Goal: Browse casually: Explore the website without a specific task or goal

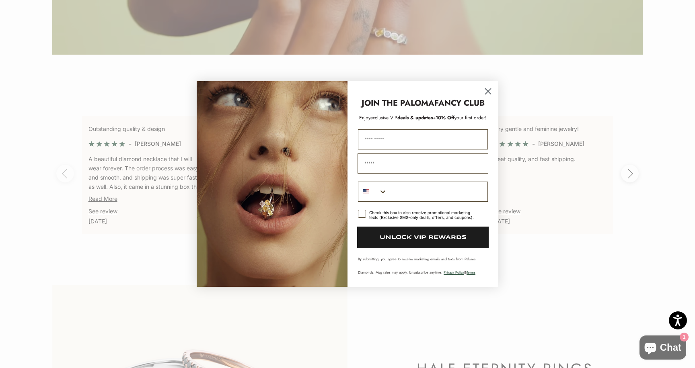
scroll to position [1697, 0]
click at [490, 90] on circle "Close dialog" at bounding box center [487, 91] width 13 height 13
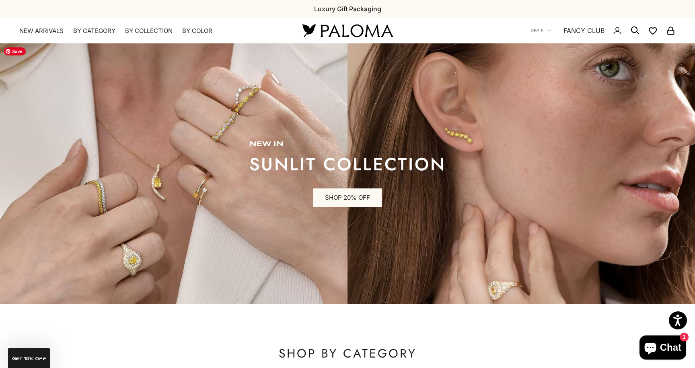
scroll to position [0, 0]
click at [46, 30] on link "NEW ARRIVALS" at bounding box center [41, 31] width 44 height 8
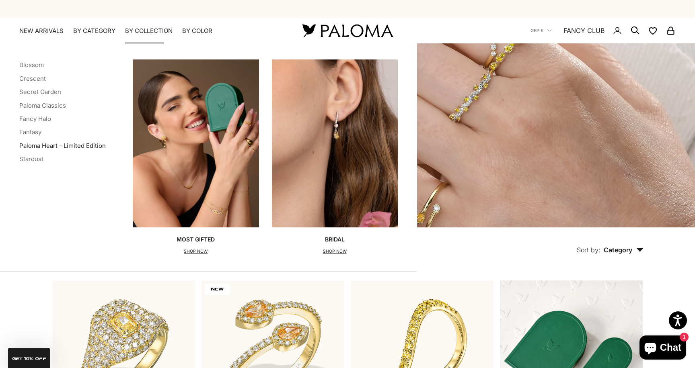
click at [61, 145] on link "Paloma Heart - Limited Edition" at bounding box center [62, 146] width 86 height 8
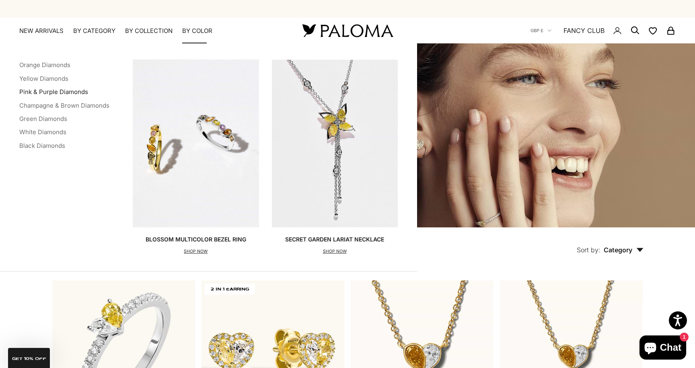
click at [73, 93] on link "Pink & Purple Diamonds" at bounding box center [53, 92] width 69 height 8
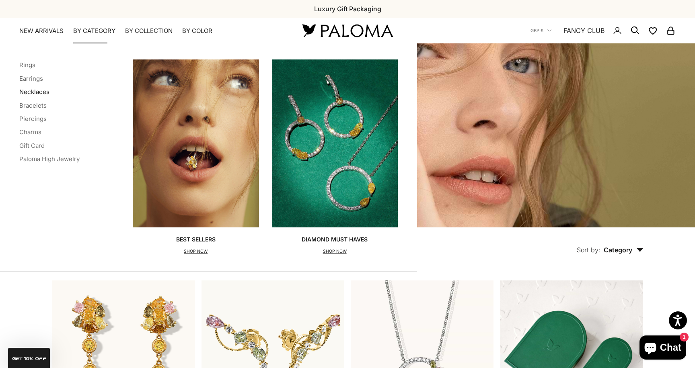
click at [36, 93] on link "Necklaces" at bounding box center [34, 92] width 30 height 8
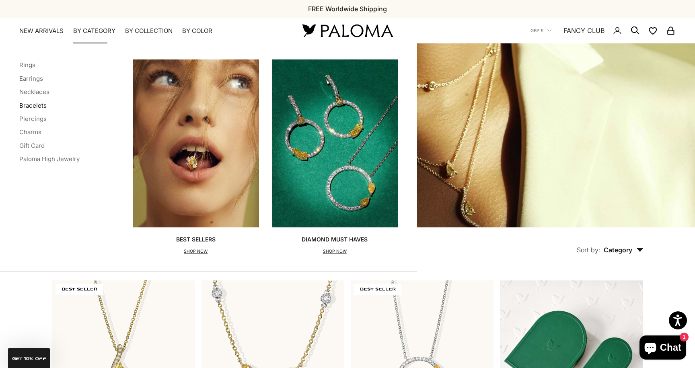
click at [29, 105] on link "Bracelets" at bounding box center [32, 106] width 27 height 8
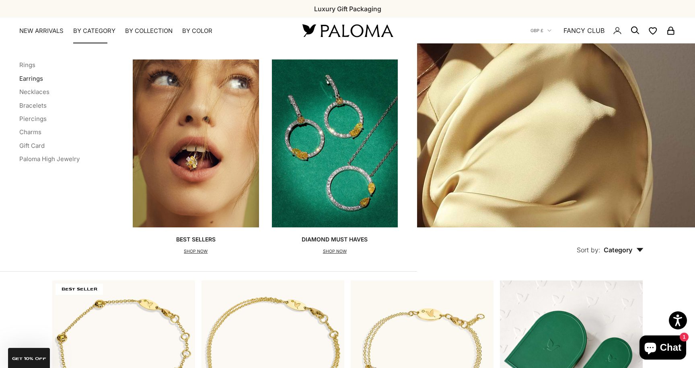
click at [31, 79] on link "Earrings" at bounding box center [31, 79] width 24 height 8
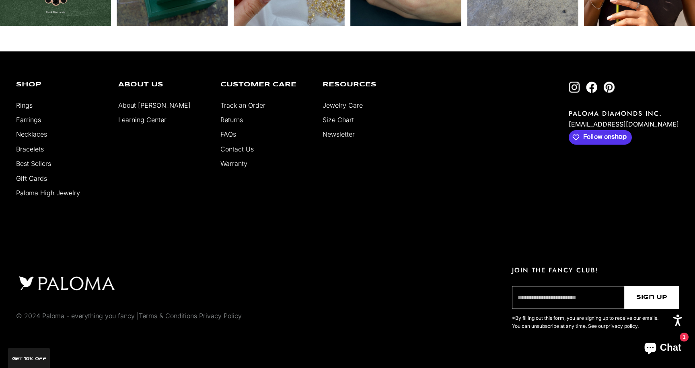
scroll to position [2285, 0]
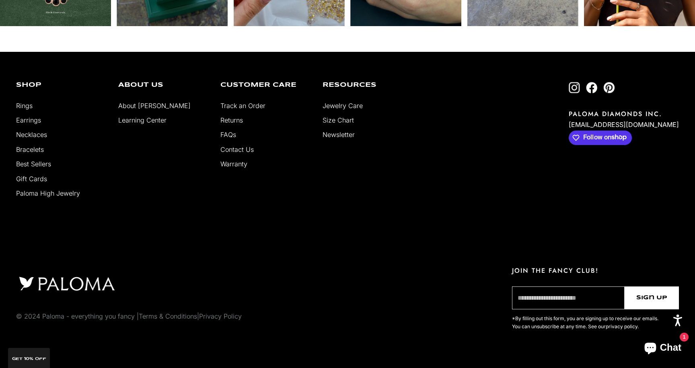
click at [580, 91] on img "Follow on Instagram" at bounding box center [574, 87] width 11 height 11
